Goal: Task Accomplishment & Management: Use online tool/utility

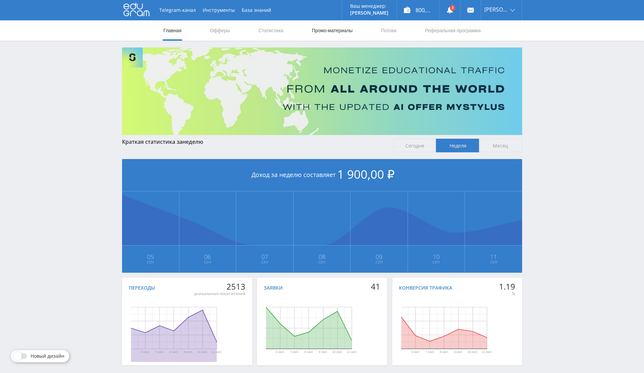
click at [334, 31] on link "Промо-материалы" at bounding box center [332, 30] width 42 height 20
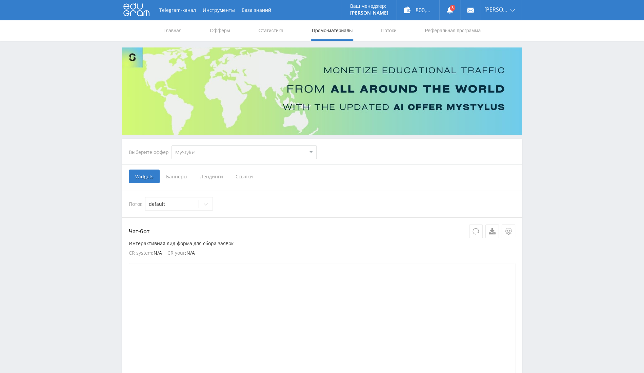
drag, startPoint x: 245, startPoint y: 150, endPoint x: 239, endPoint y: 153, distance: 7.0
click at [245, 150] on select "MyStylus MyStylus - Revshare Кампус AI Studybay Автор24 Studybay [GEOGRAPHIC_DA…" at bounding box center [244, 153] width 145 height 14
select select "1"
click at [172, 146] on select "MyStylus MyStylus - Revshare Кампус AI Studybay Автор24 Studybay [GEOGRAPHIC_DA…" at bounding box center [244, 153] width 145 height 14
select select "1"
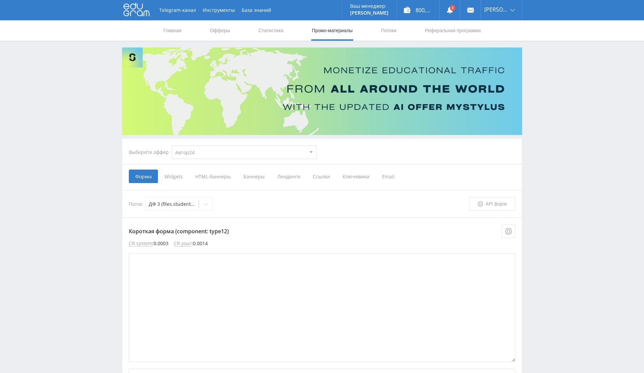
click at [178, 173] on span "Widgets" at bounding box center [173, 177] width 31 height 14
click at [0, 0] on input "Widgets" at bounding box center [0, 0] width 0 height 0
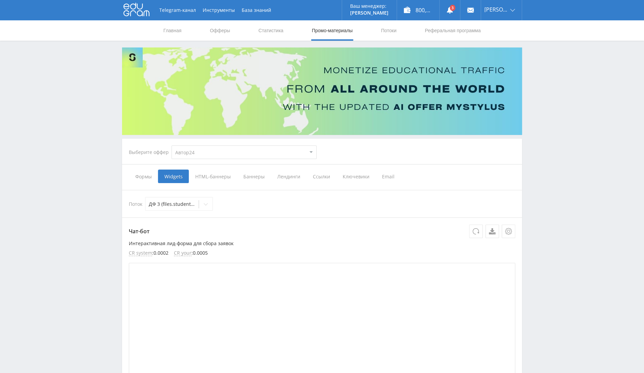
click at [143, 173] on span "Формы" at bounding box center [143, 177] width 29 height 14
click at [0, 0] on input "Формы" at bounding box center [0, 0] width 0 height 0
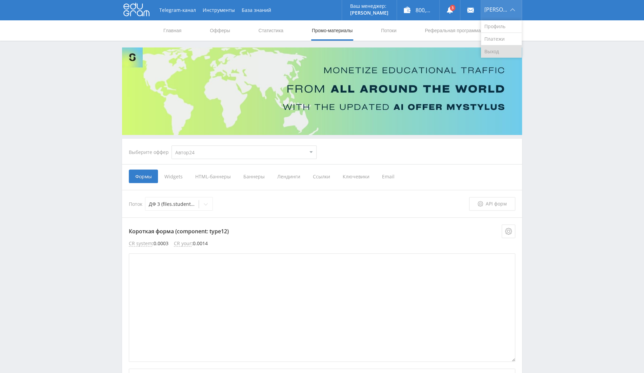
click at [508, 49] on link "Выход" at bounding box center [501, 51] width 41 height 12
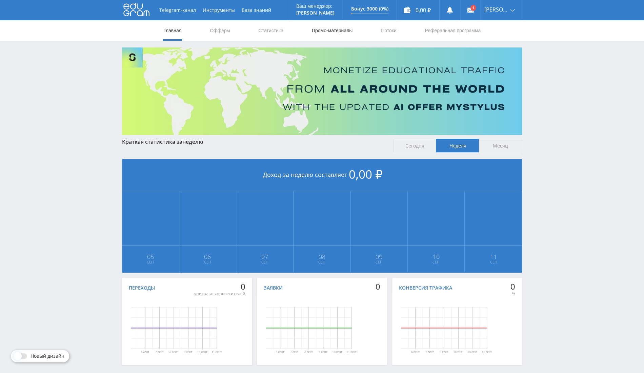
click at [323, 30] on link "Промо-материалы" at bounding box center [332, 30] width 42 height 20
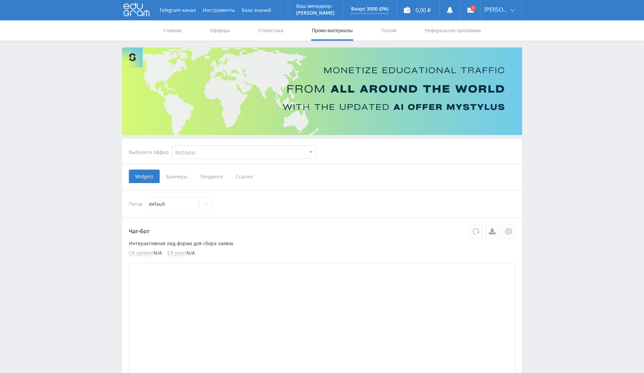
drag, startPoint x: 231, startPoint y: 165, endPoint x: 245, endPoint y: 155, distance: 16.6
click at [245, 154] on select "MyStylus MyStylus - Revshare Кампус AI Studybay Автор24 Studybay [GEOGRAPHIC_DA…" at bounding box center [244, 153] width 145 height 14
select select "376"
click at [172, 146] on select "MyStylus MyStylus - Revshare Кампус AI Studybay Автор24 Studybay [GEOGRAPHIC_DA…" at bounding box center [244, 153] width 145 height 14
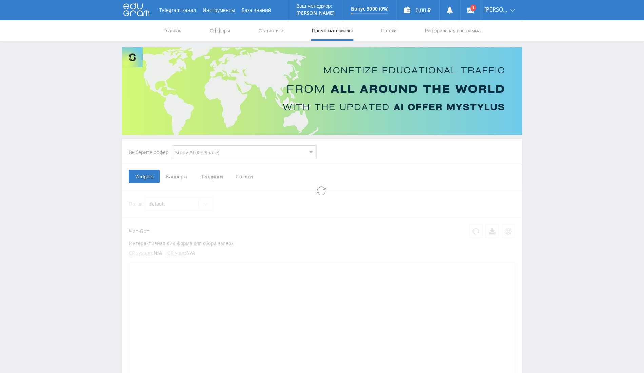
select select "376"
click at [176, 177] on span "Ссылки" at bounding box center [175, 177] width 30 height 14
click at [0, 0] on input "Ссылки" at bounding box center [0, 0] width 0 height 0
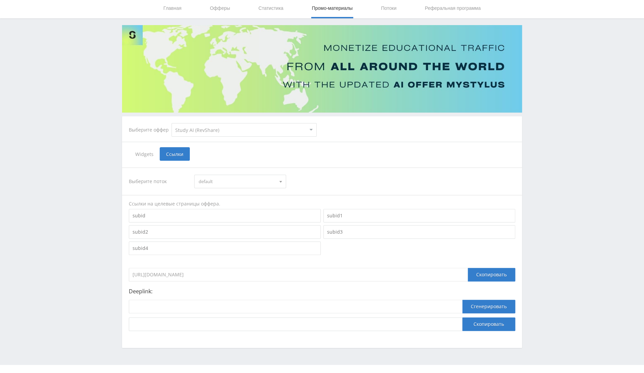
scroll to position [34, 0]
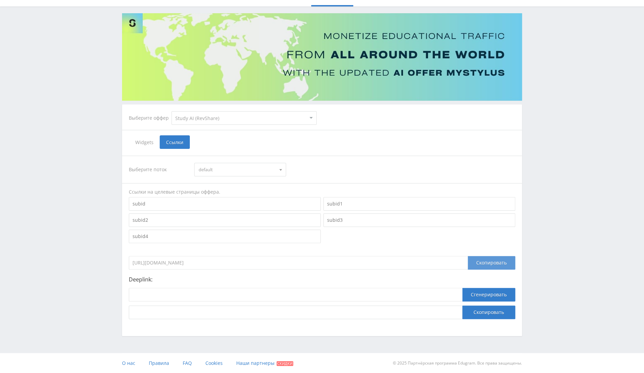
click at [499, 263] on div "Скопировать" at bounding box center [491, 263] width 47 height 14
click at [336, 307] on input at bounding box center [296, 313] width 334 height 14
click at [350, 295] on input at bounding box center [296, 295] width 334 height 14
paste input "https://study24.ai/chat/open_ai_image_bot"
type input "https://study24.ai/chat/open_ai_image_bot"
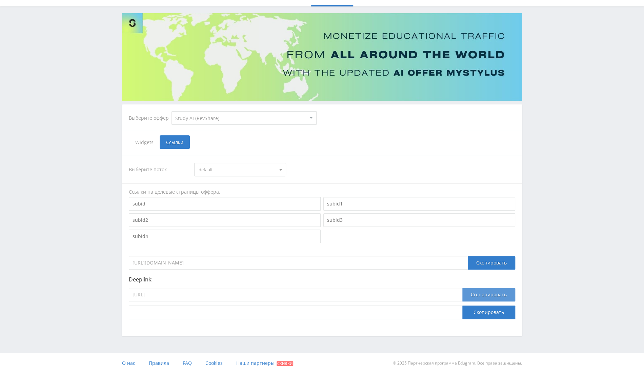
click at [481, 291] on button "Сгенерировать" at bounding box center [489, 295] width 53 height 14
click at [225, 168] on span "default" at bounding box center [237, 169] width 77 height 13
click at [219, 294] on input "https://study24.ai/chat/open_ai_image_bot" at bounding box center [296, 295] width 334 height 14
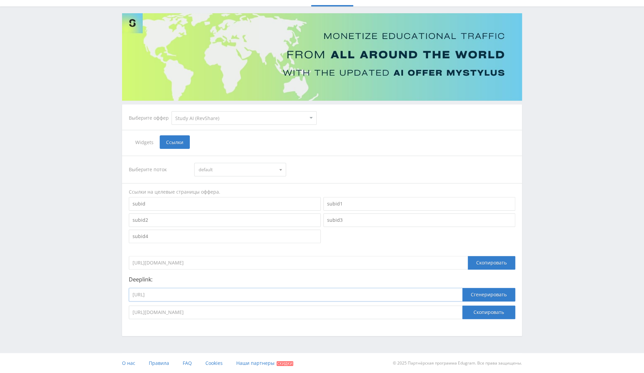
scroll to position [0, 0]
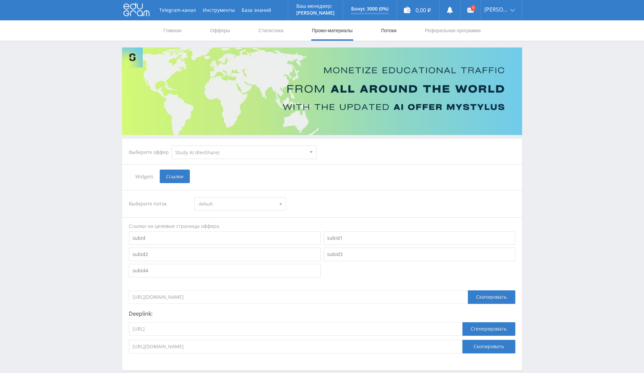
click at [393, 33] on link "Потоки" at bounding box center [389, 30] width 17 height 20
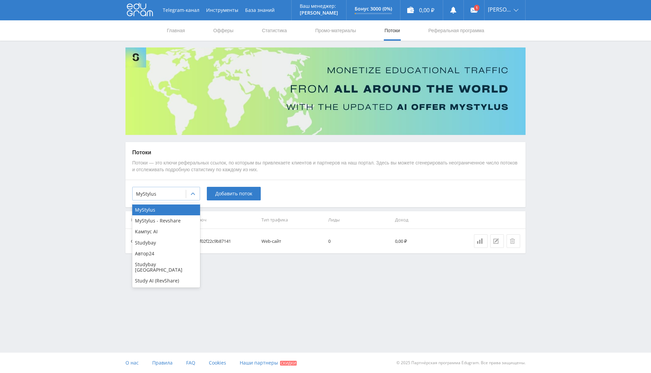
click at [190, 195] on div at bounding box center [193, 194] width 14 height 14
click at [158, 277] on div "Study AI (RevShare)" at bounding box center [166, 280] width 68 height 11
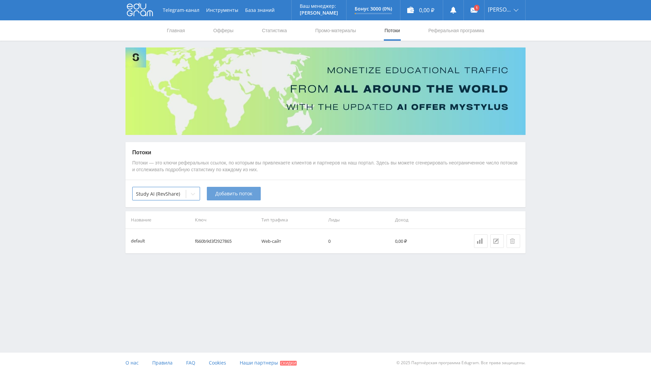
click at [241, 192] on span "Добавить поток" at bounding box center [233, 193] width 37 height 5
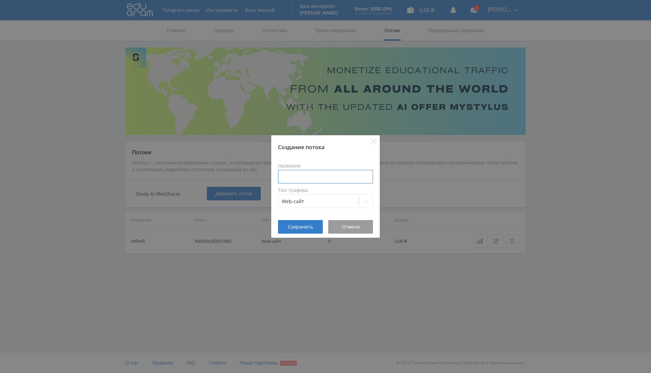
click at [286, 178] on input at bounding box center [325, 177] width 95 height 14
type input "Генерация фото"
click at [303, 224] on span "Сохранить" at bounding box center [300, 226] width 25 height 5
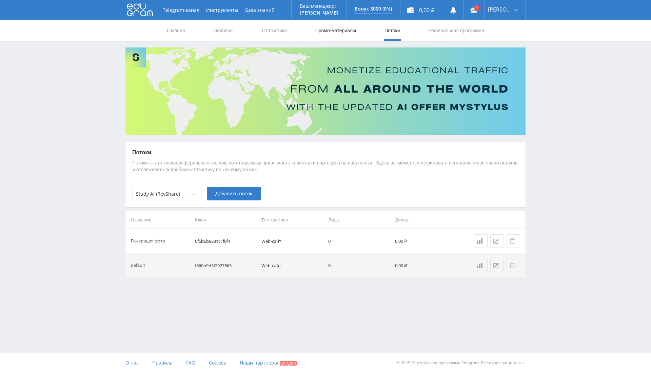
click at [334, 32] on link "Промо-материалы" at bounding box center [336, 30] width 42 height 20
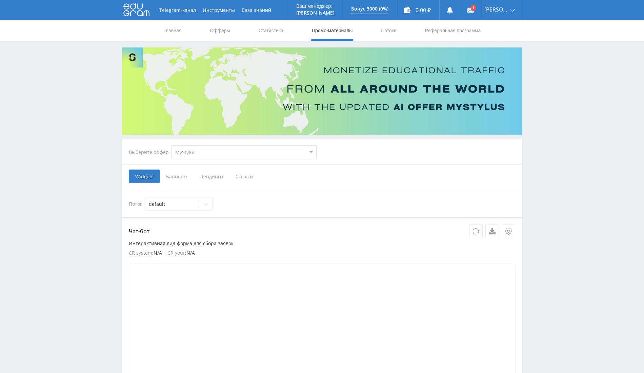
click at [231, 155] on select "MyStylus MyStylus - Revshare Кампус AI Studybay Автор24 Studybay Brazil Study A…" at bounding box center [244, 153] width 145 height 14
select select "376"
click at [172, 146] on select "MyStylus MyStylus - Revshare Кампус AI Studybay Автор24 Studybay Brazil Study A…" at bounding box center [244, 153] width 145 height 14
select select "376"
click at [162, 179] on span "Ссылки" at bounding box center [175, 177] width 30 height 14
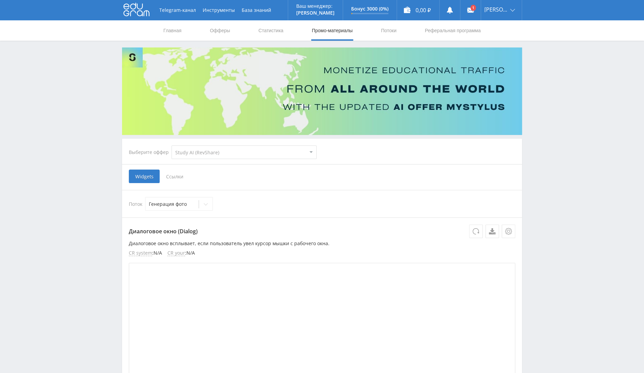
click at [0, 0] on input "Ссылки" at bounding box center [0, 0] width 0 height 0
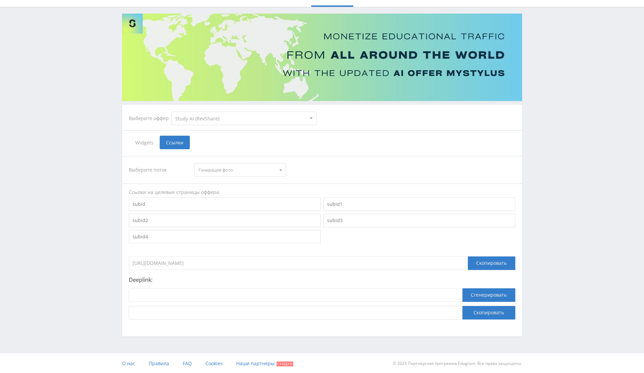
scroll to position [34, 0]
click at [243, 291] on input at bounding box center [296, 295] width 334 height 14
paste input "https://study24.ai/chat/open_ai_image_bot"
type input "https://study24.ai/chat/open_ai_image_bot"
click at [481, 298] on button "Сгенерировать" at bounding box center [489, 295] width 53 height 14
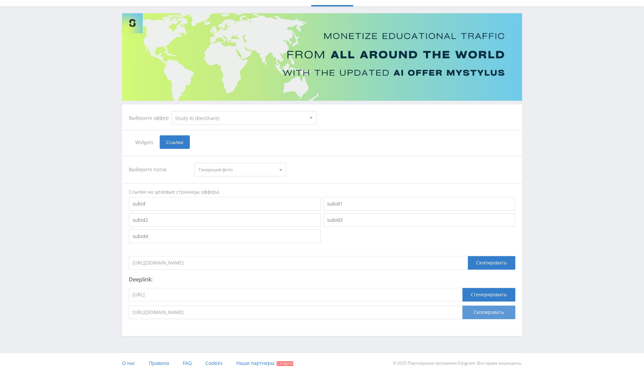
click at [484, 310] on button "Скопировать" at bounding box center [489, 313] width 53 height 14
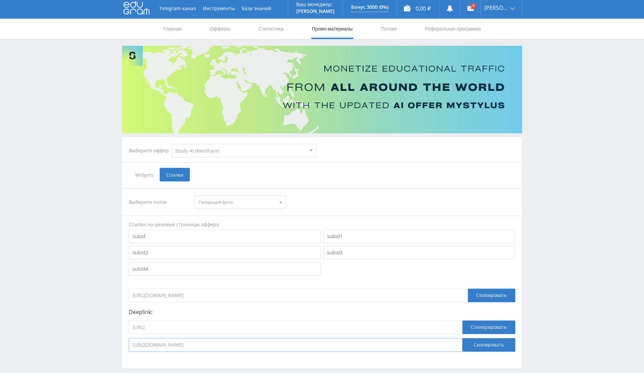
scroll to position [0, 0]
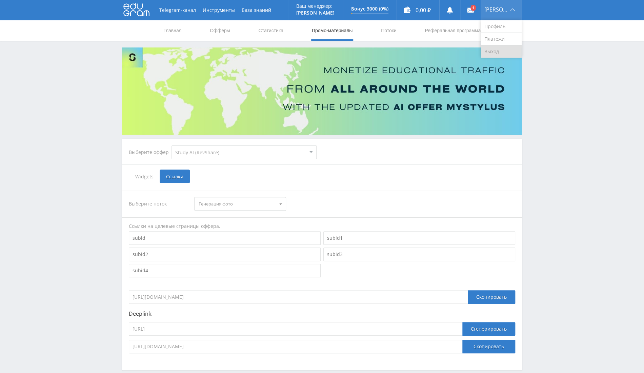
click at [497, 48] on link "Выход" at bounding box center [501, 51] width 41 height 12
